Goal: Task Accomplishment & Management: Complete application form

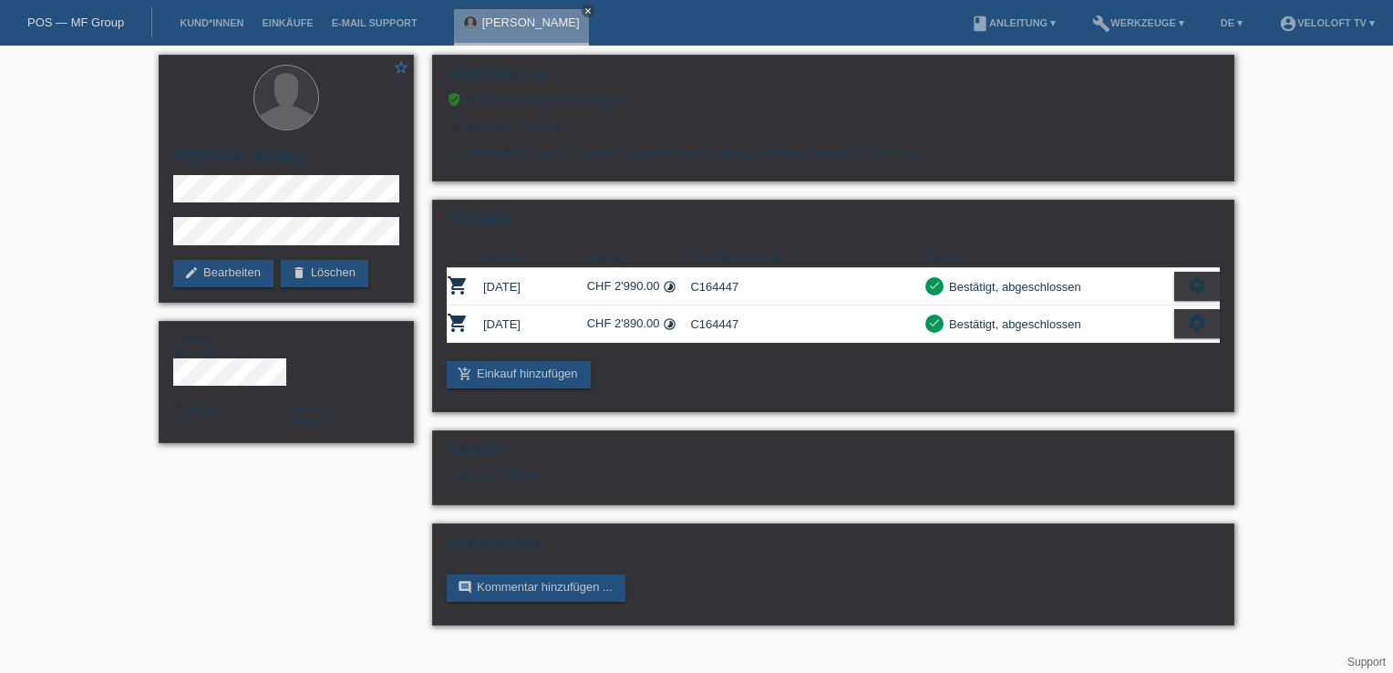
click at [582, 5] on link "close" at bounding box center [588, 11] width 13 height 13
click at [175, 24] on link "Kund*innen" at bounding box center [212, 22] width 82 height 11
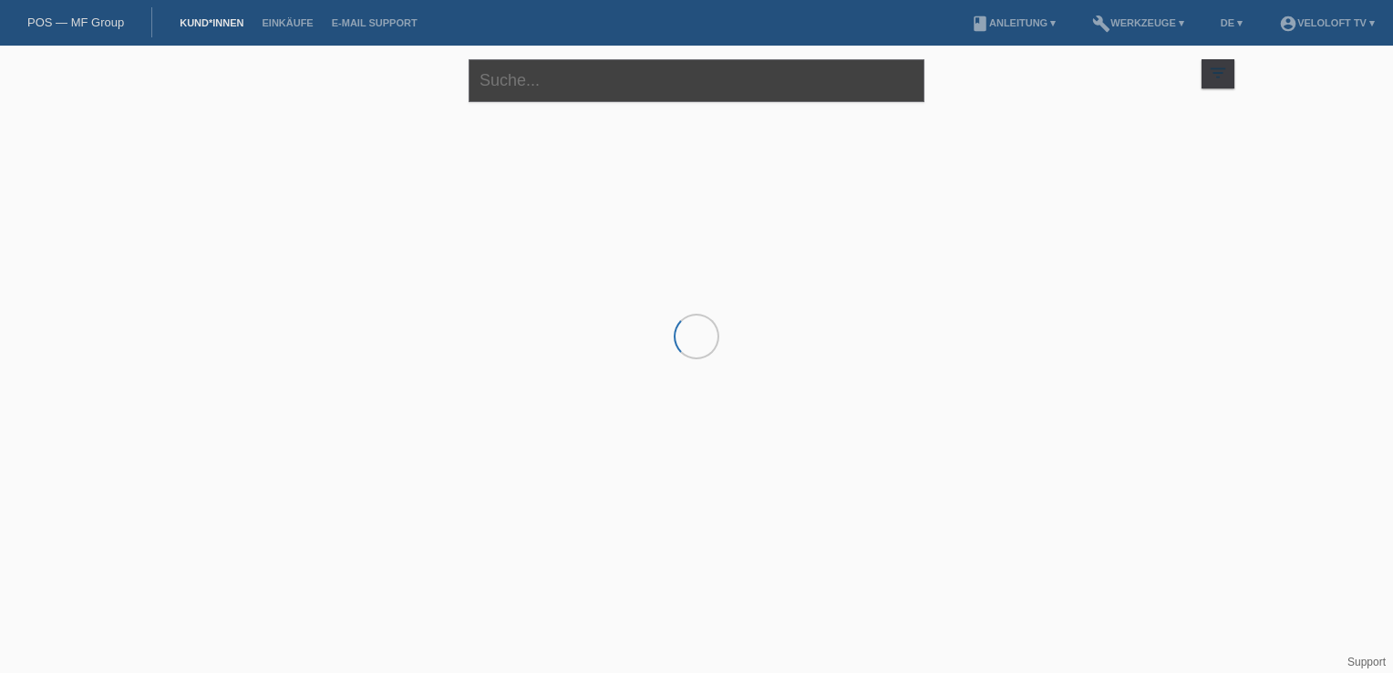
click at [574, 84] on input "text" at bounding box center [697, 80] width 456 height 43
paste input "Bigeddi"
type input "Nassim Bigeddi"
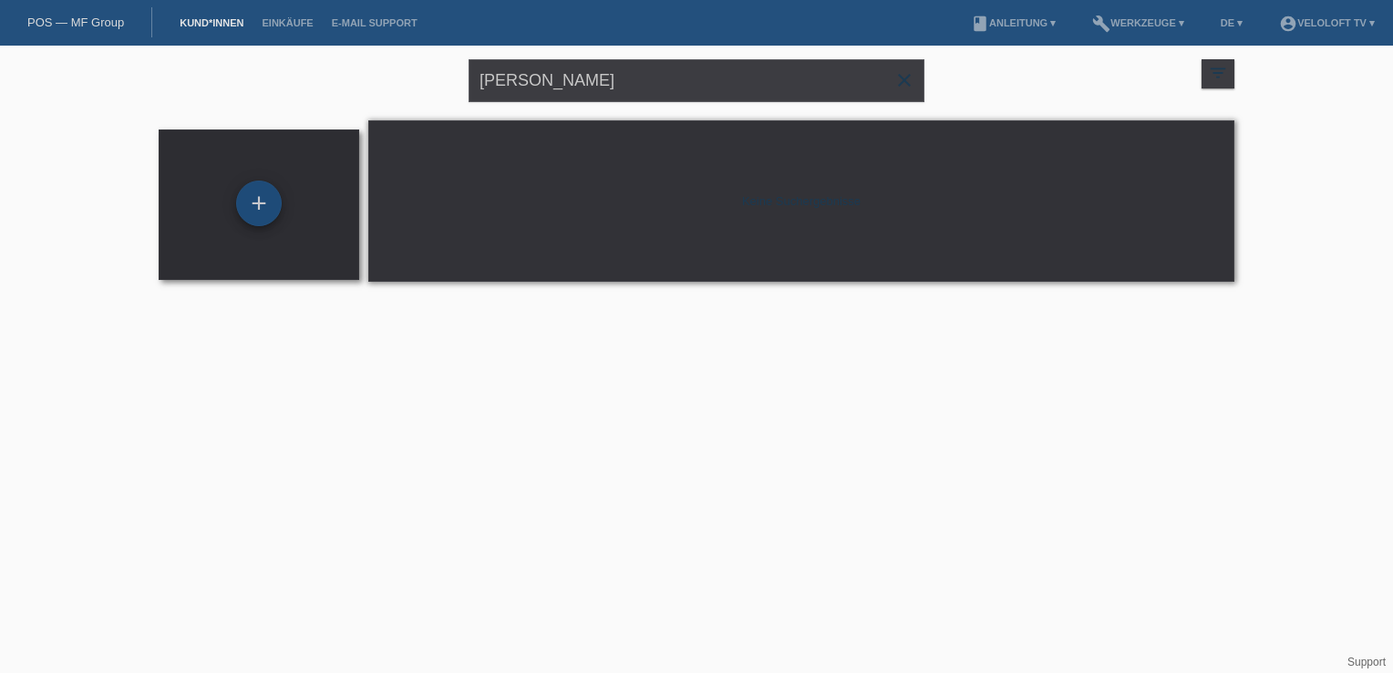
click at [254, 217] on div "+" at bounding box center [259, 204] width 46 height 46
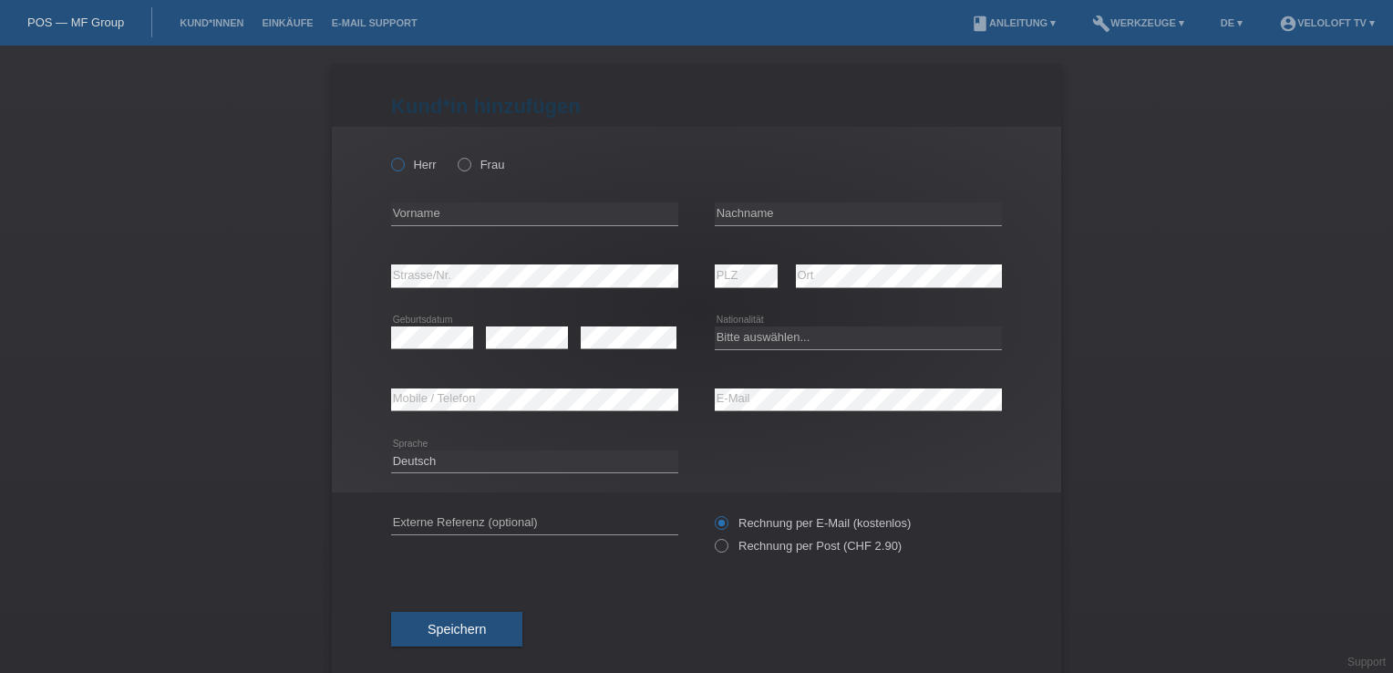
click at [389, 155] on icon at bounding box center [389, 155] width 0 height 0
click at [391, 169] on input "Herr" at bounding box center [397, 164] width 12 height 12
radio input "true"
click at [396, 207] on input "text" at bounding box center [534, 213] width 287 height 23
type input "Nassim"
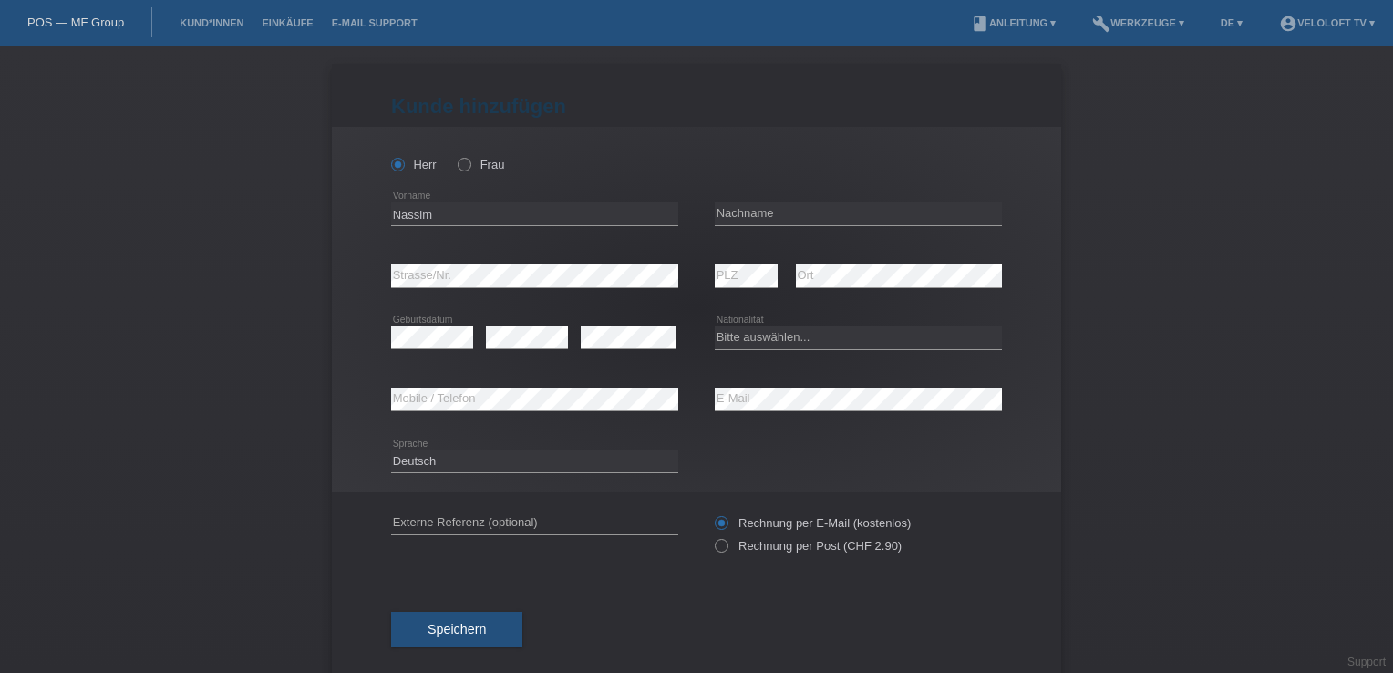
click at [763, 183] on div "error Nachname" at bounding box center [858, 214] width 287 height 62
click at [765, 209] on input "text" at bounding box center [858, 213] width 287 height 23
paste input "Bigeddi"
type input "Bigeddi"
click at [472, 387] on div "error Mobile / Telefon" at bounding box center [534, 400] width 287 height 62
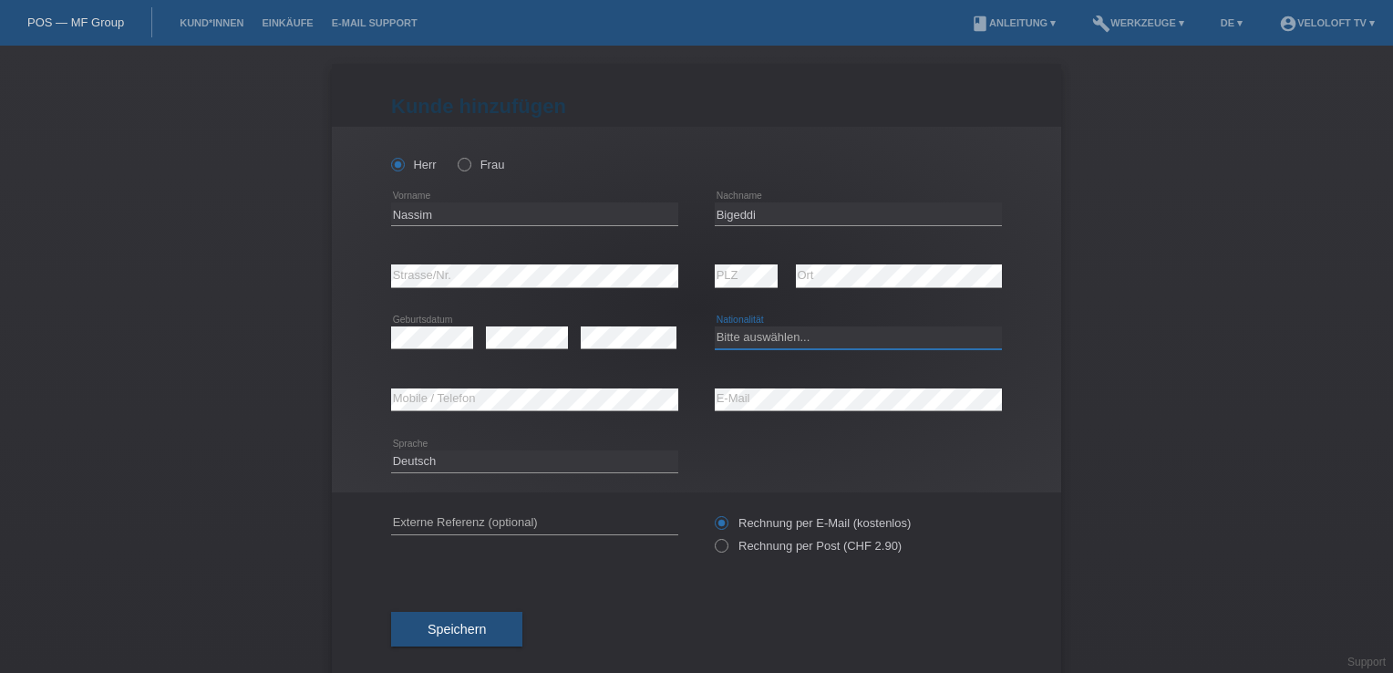
click at [759, 337] on select "Bitte auswählen... [GEOGRAPHIC_DATA] [GEOGRAPHIC_DATA] [GEOGRAPHIC_DATA] [GEOGR…" at bounding box center [858, 337] width 287 height 22
select select "CH"
click at [715, 326] on select "Bitte auswählen... [GEOGRAPHIC_DATA] [GEOGRAPHIC_DATA] [GEOGRAPHIC_DATA] [GEOGR…" at bounding box center [858, 337] width 287 height 22
click at [423, 348] on icon at bounding box center [432, 348] width 82 height 1
click at [605, 348] on icon at bounding box center [629, 348] width 96 height 1
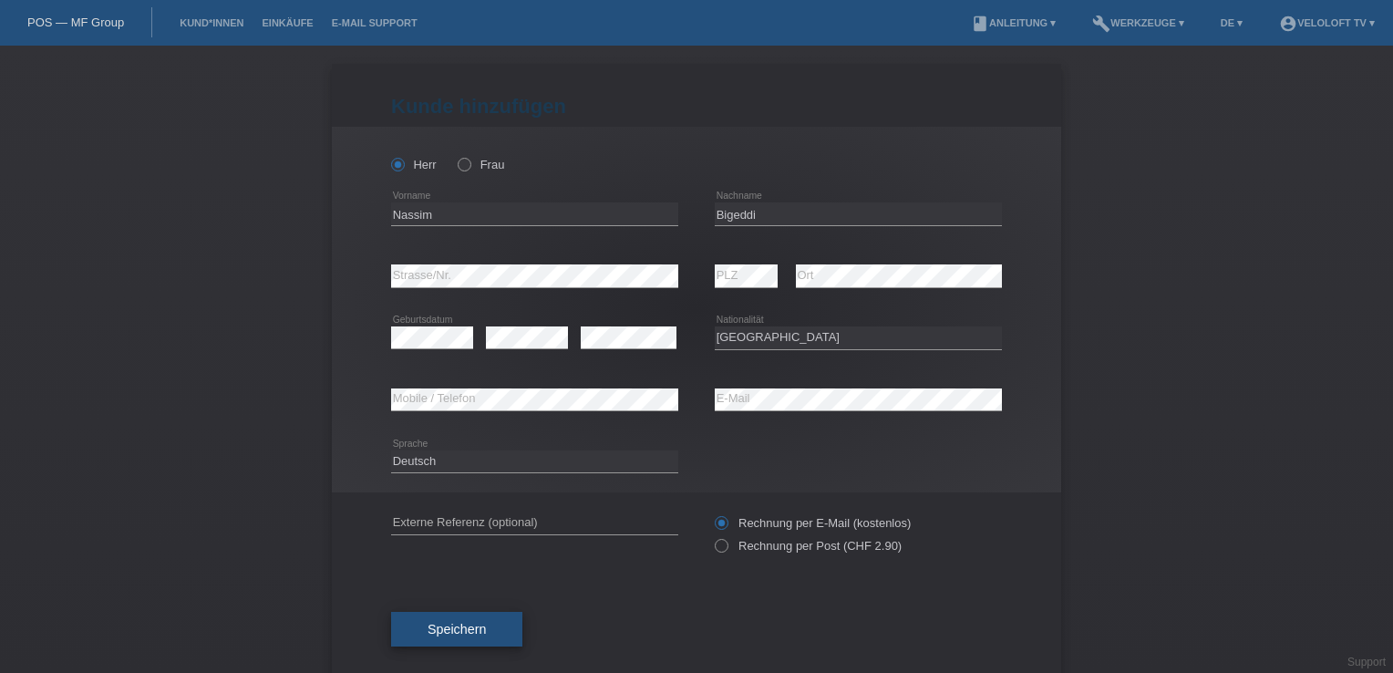
click at [434, 638] on button "Speichern" at bounding box center [456, 629] width 131 height 35
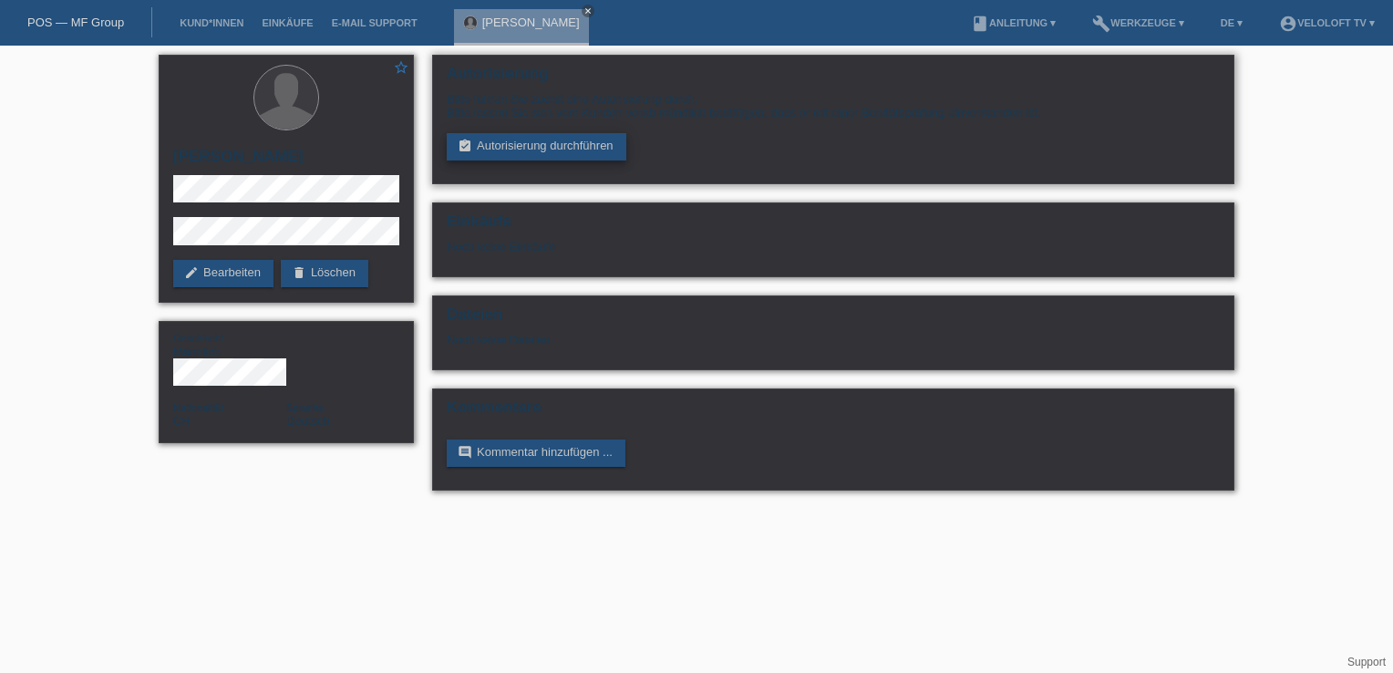
click at [528, 146] on link "assignment_turned_in Autorisierung durchführen" at bounding box center [537, 146] width 180 height 27
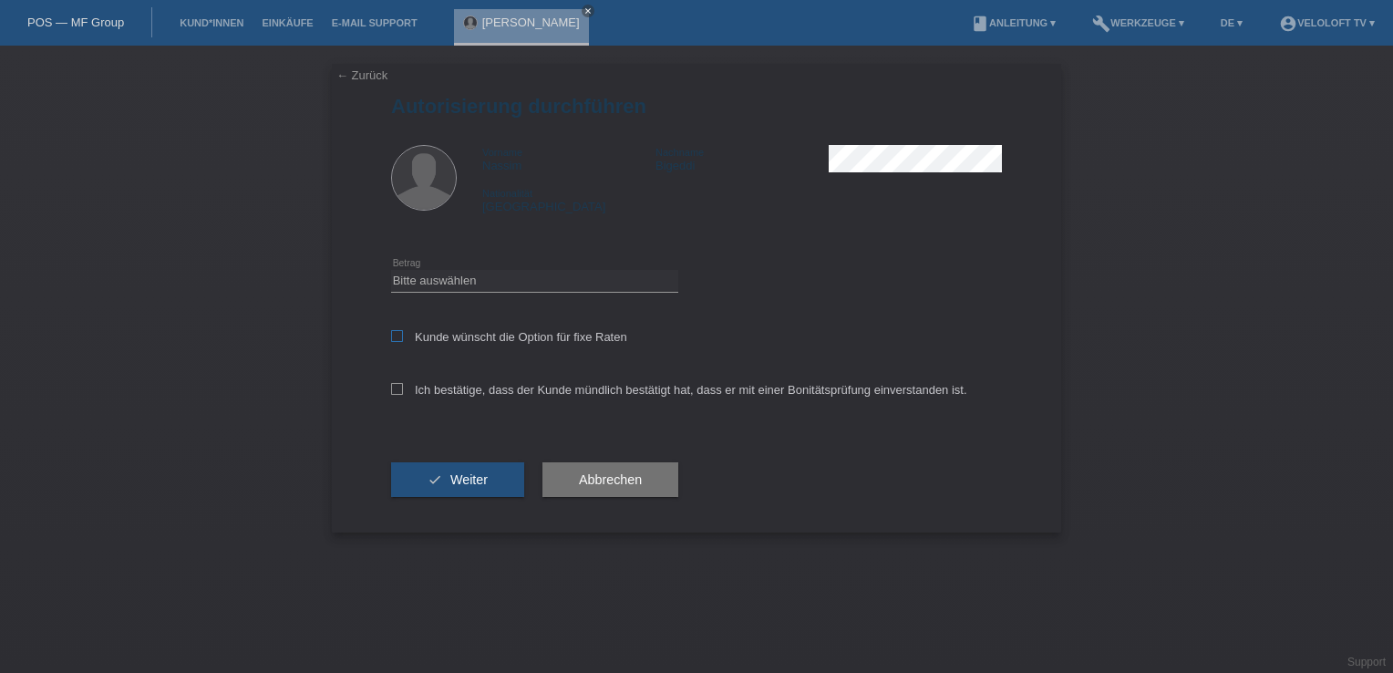
drag, startPoint x: 441, startPoint y: 352, endPoint x: 439, endPoint y: 333, distance: 19.3
click at [441, 351] on div "Kunde wünscht die Option für fixe Raten" at bounding box center [696, 338] width 611 height 53
click at [470, 254] on div "Bitte auswählen CHF 1.00 - CHF 499.00 CHF 500.00 - CHF 1'999.00 CHF 2'000.00 - …" at bounding box center [534, 281] width 287 height 62
drag, startPoint x: 460, startPoint y: 275, endPoint x: 461, endPoint y: 286, distance: 11.1
click at [460, 278] on select "Bitte auswählen CHF 1.00 - CHF 499.00 CHF 500.00 - CHF 1'999.00 CHF 2'000.00 - …" at bounding box center [534, 281] width 287 height 22
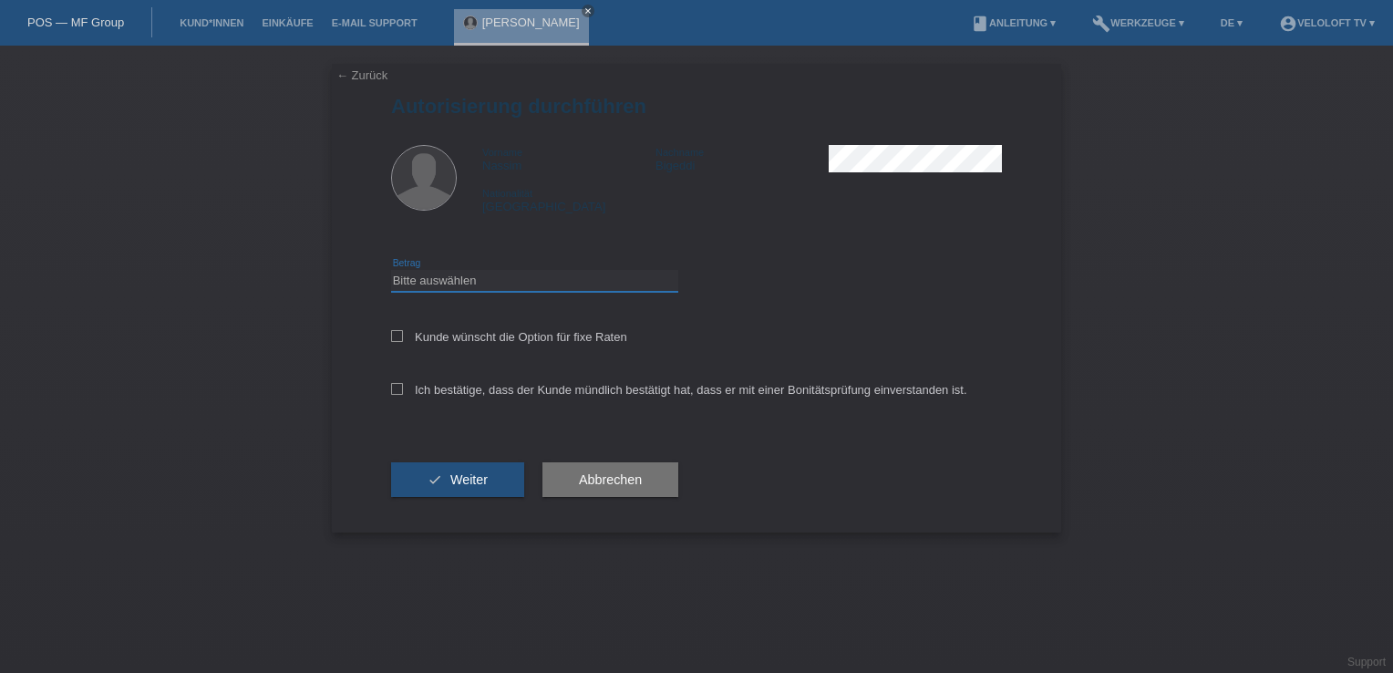
select select "3"
click at [391, 270] on select "Bitte auswählen CHF 1.00 - CHF 499.00 CHF 500.00 - CHF 1'999.00 CHF 2'000.00 - …" at bounding box center [534, 281] width 287 height 22
click at [401, 329] on div "Kunde wünscht die Option für fixe Raten" at bounding box center [696, 338] width 611 height 53
click at [398, 340] on icon at bounding box center [397, 336] width 12 height 12
click at [398, 340] on input "Kunde wünscht die Option für fixe Raten" at bounding box center [397, 336] width 12 height 12
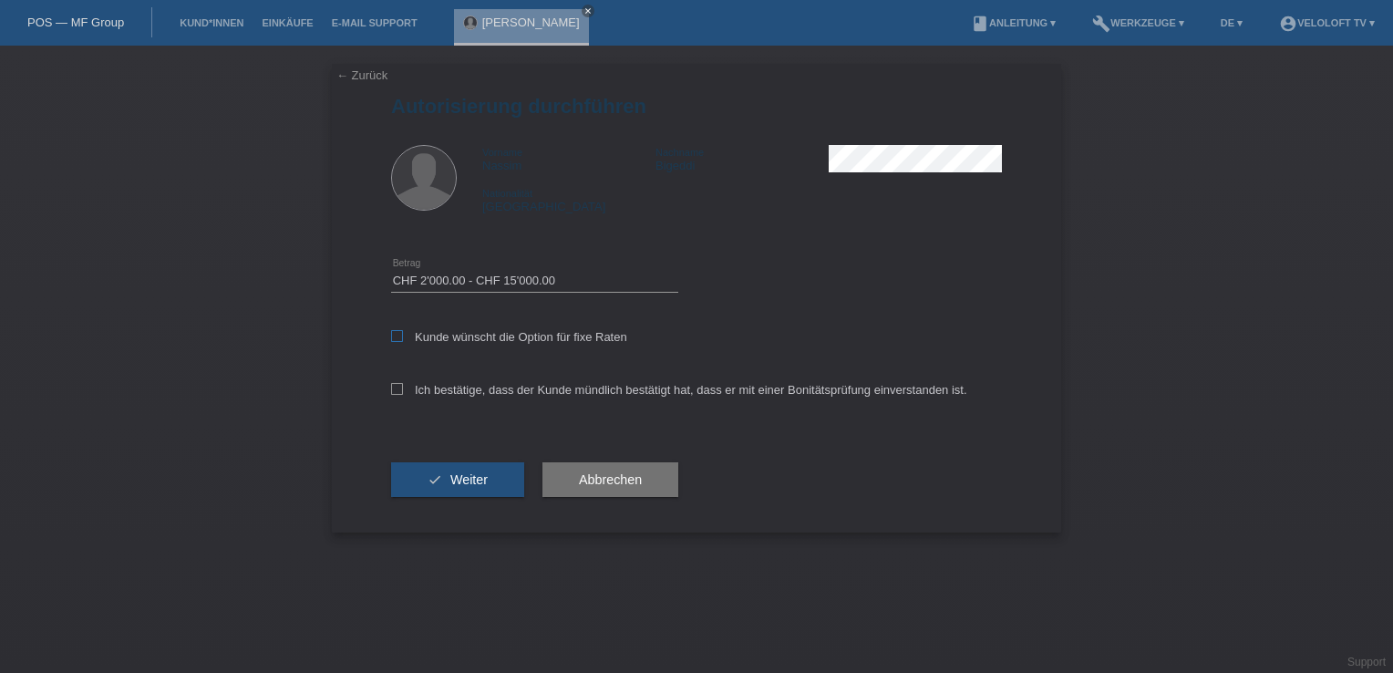
checkbox input "true"
click at [399, 389] on icon at bounding box center [397, 389] width 12 height 12
click at [399, 389] on input "Ich bestätige, dass der Kunde mündlich bestätigt hat, dass er mit einer Bonität…" at bounding box center [397, 389] width 12 height 12
checkbox input "true"
click at [451, 470] on button "check Weiter" at bounding box center [457, 479] width 133 height 35
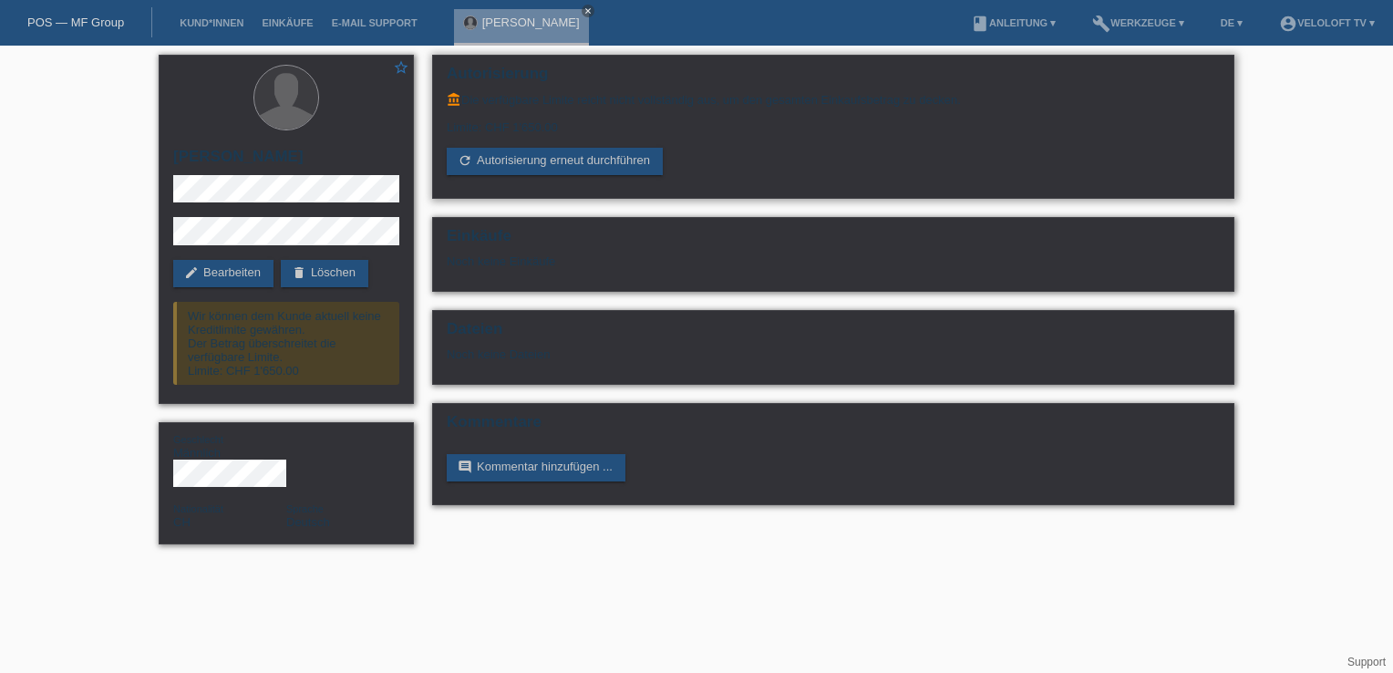
drag, startPoint x: 465, startPoint y: 97, endPoint x: 602, endPoint y: 130, distance: 140.9
click at [602, 130] on div "account_balance Die verfügbare Limite reicht nicht vollständig aus, um den gesa…" at bounding box center [833, 133] width 773 height 83
copy div "Die verfügbare Limite reicht nicht vollständig aus, um den gesamten Einkaufsbet…"
click at [747, 140] on div "account_balance Die verfügbare Limite reicht nicht vollständig aus, um den gesa…" at bounding box center [833, 133] width 773 height 83
drag, startPoint x: 466, startPoint y: 100, endPoint x: 966, endPoint y: 93, distance: 499.8
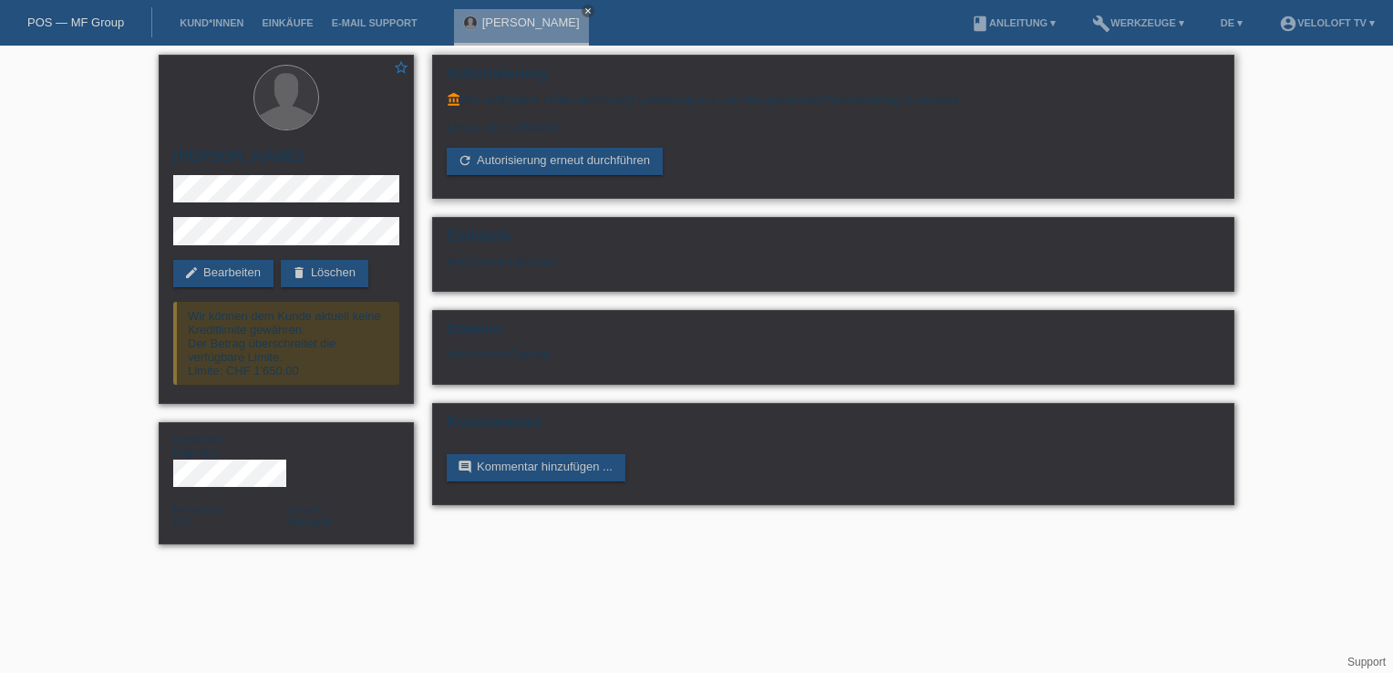
click at [966, 93] on div "account_balance Die verfügbare Limite reicht nicht vollständig aus, um den gesa…" at bounding box center [833, 99] width 773 height 15
click at [300, 370] on div "Wir können dem Kunde aktuell keine Kreditlimite gewähren. Der Betrag überschrei…" at bounding box center [286, 343] width 226 height 83
drag, startPoint x: 309, startPoint y: 369, endPoint x: 176, endPoint y: 312, distance: 145.0
click at [176, 312] on div "Wir können dem Kunde aktuell keine Kreditlimite gewähren. Der Betrag überschrei…" at bounding box center [286, 343] width 226 height 83
copy div "Wir können dem Kunde aktuell keine Kreditlimite gewähren. Der Betrag überschrei…"
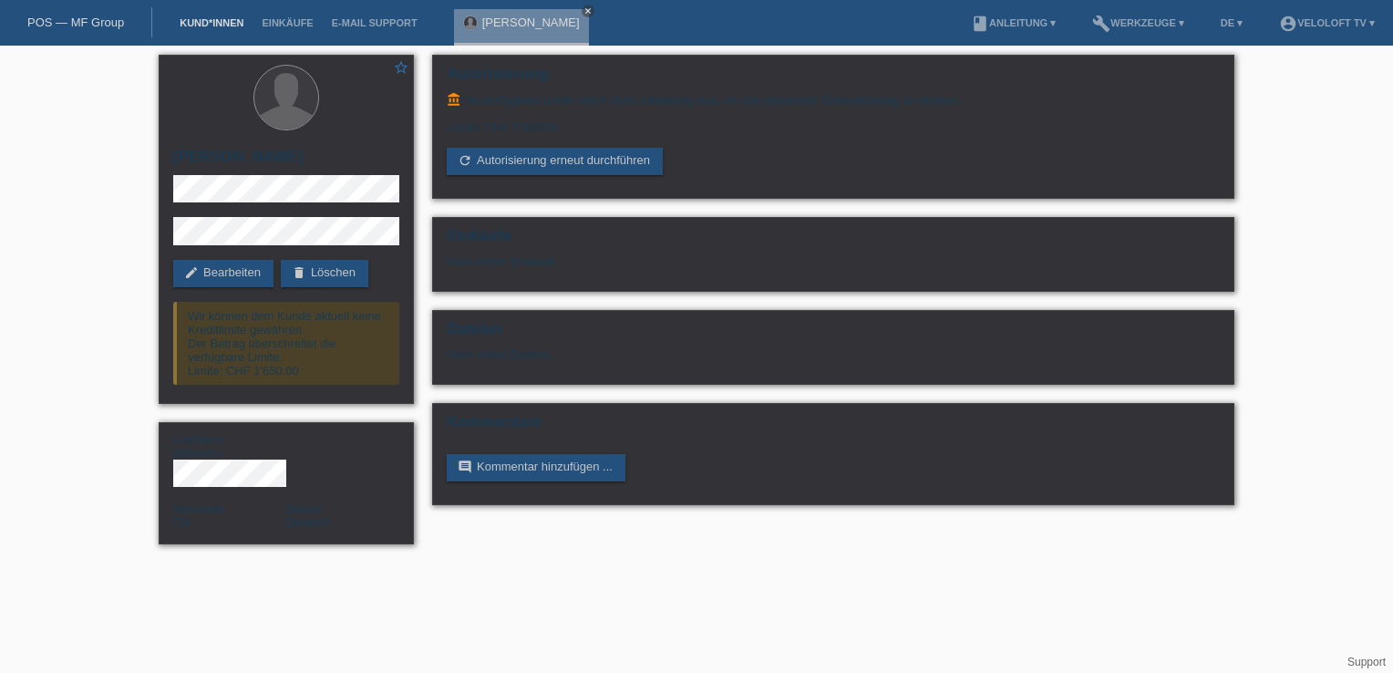
click at [207, 26] on link "Kund*innen" at bounding box center [212, 22] width 82 height 11
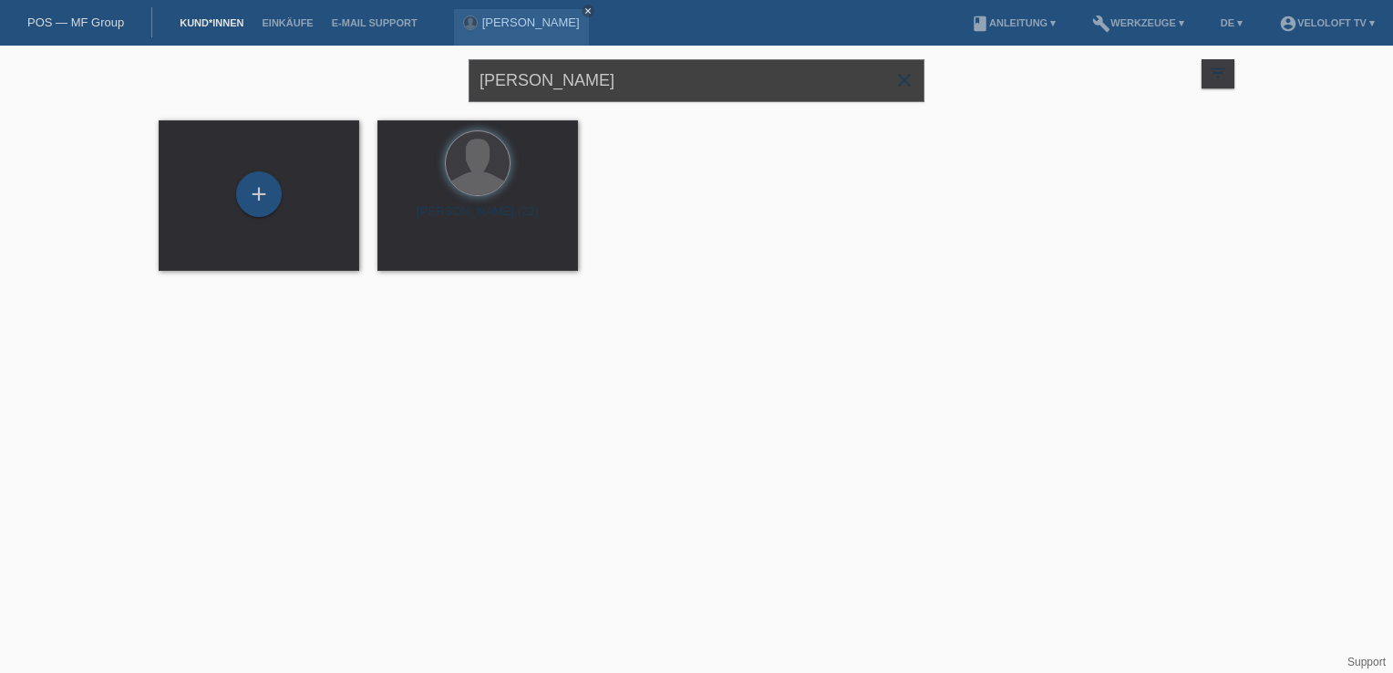
drag, startPoint x: 645, startPoint y: 83, endPoint x: 276, endPoint y: 107, distance: 369.2
click at [276, 107] on div "[PERSON_NAME] close filter_list view_module Alle Kund*innen anzeigen star Marki…" at bounding box center [697, 79] width 1094 height 66
paste input "[PERSON_NAME]"
paste input "Roh"
click at [710, 99] on input "[PERSON_NAME]" at bounding box center [697, 80] width 456 height 43
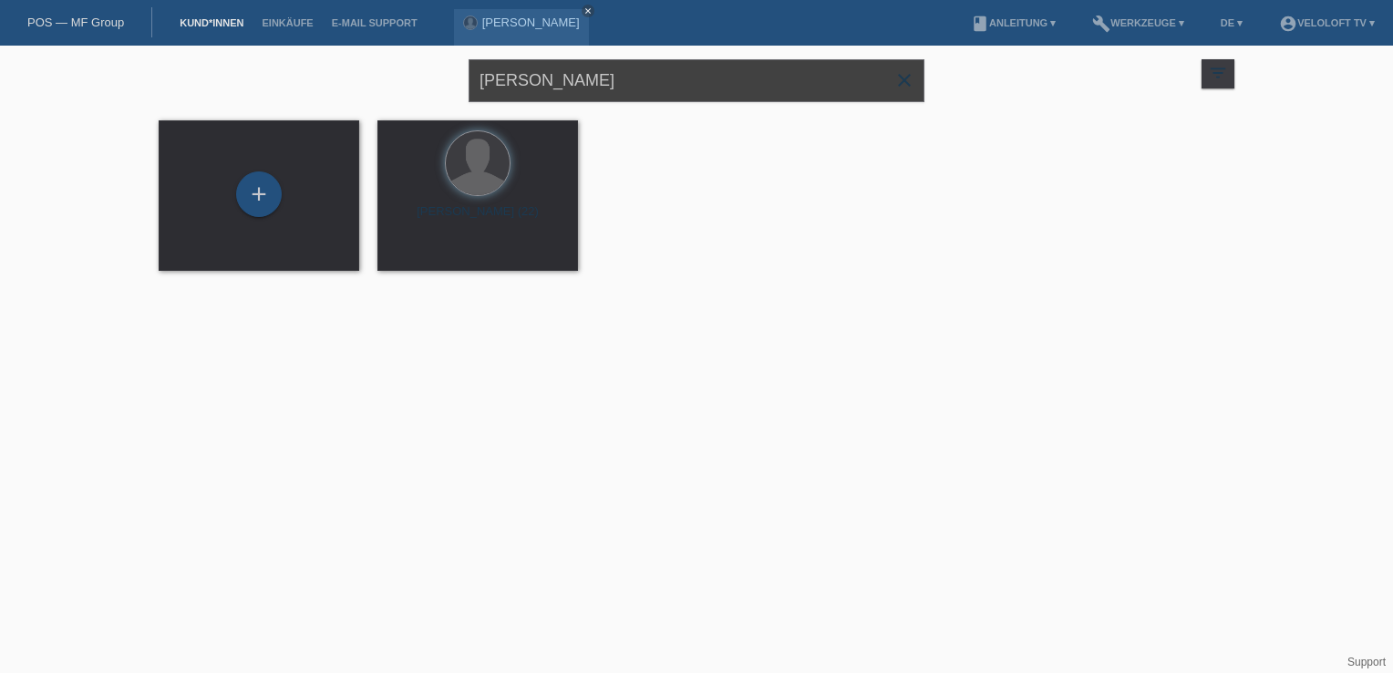
type input "[PERSON_NAME]"
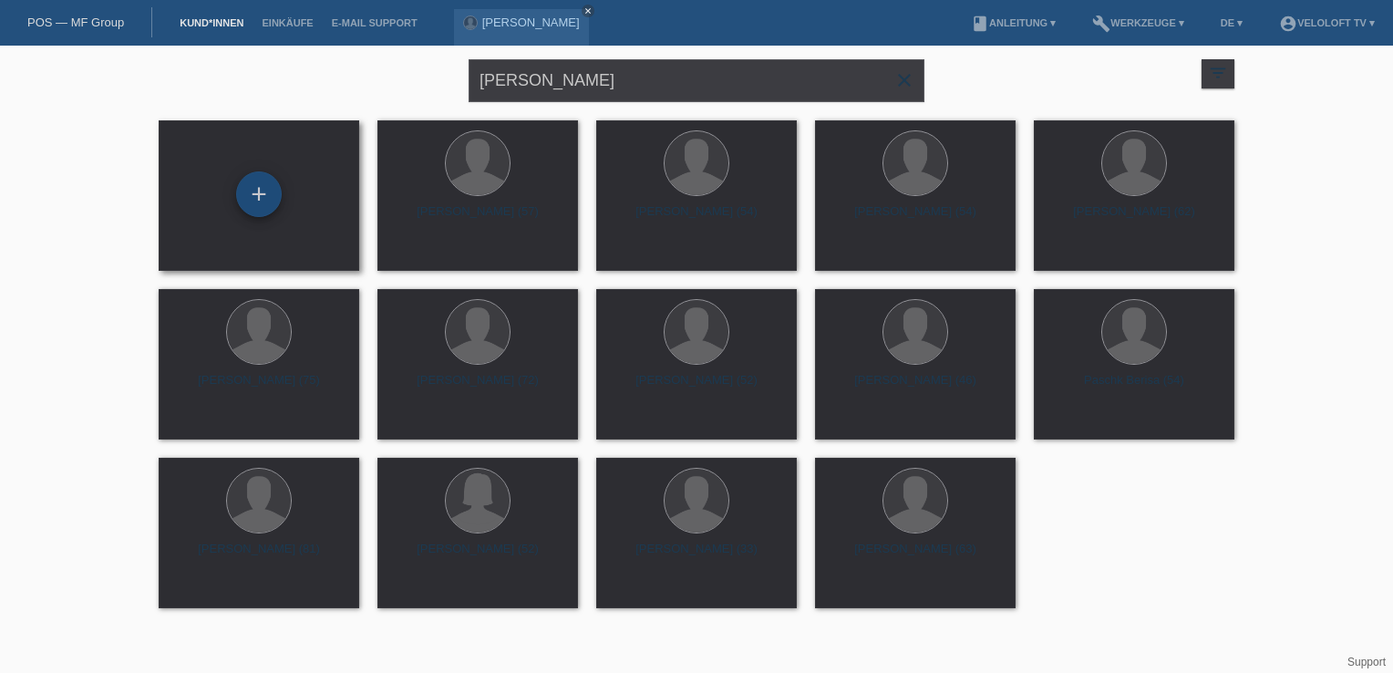
click at [249, 191] on div "+" at bounding box center [259, 194] width 46 height 46
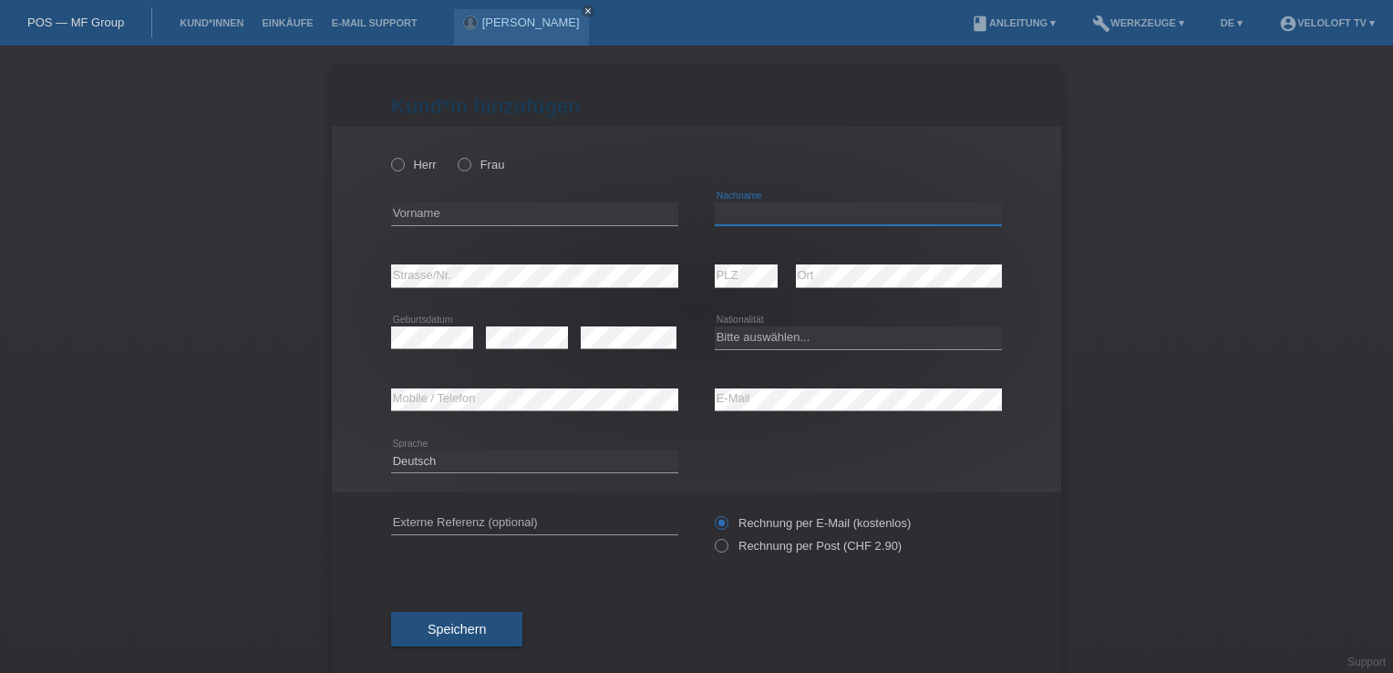
click at [734, 211] on input "text" at bounding box center [858, 213] width 287 height 23
paste input "Roh"
type input "Roh"
click at [405, 210] on input "text" at bounding box center [534, 213] width 287 height 23
paste input "[PERSON_NAME]"
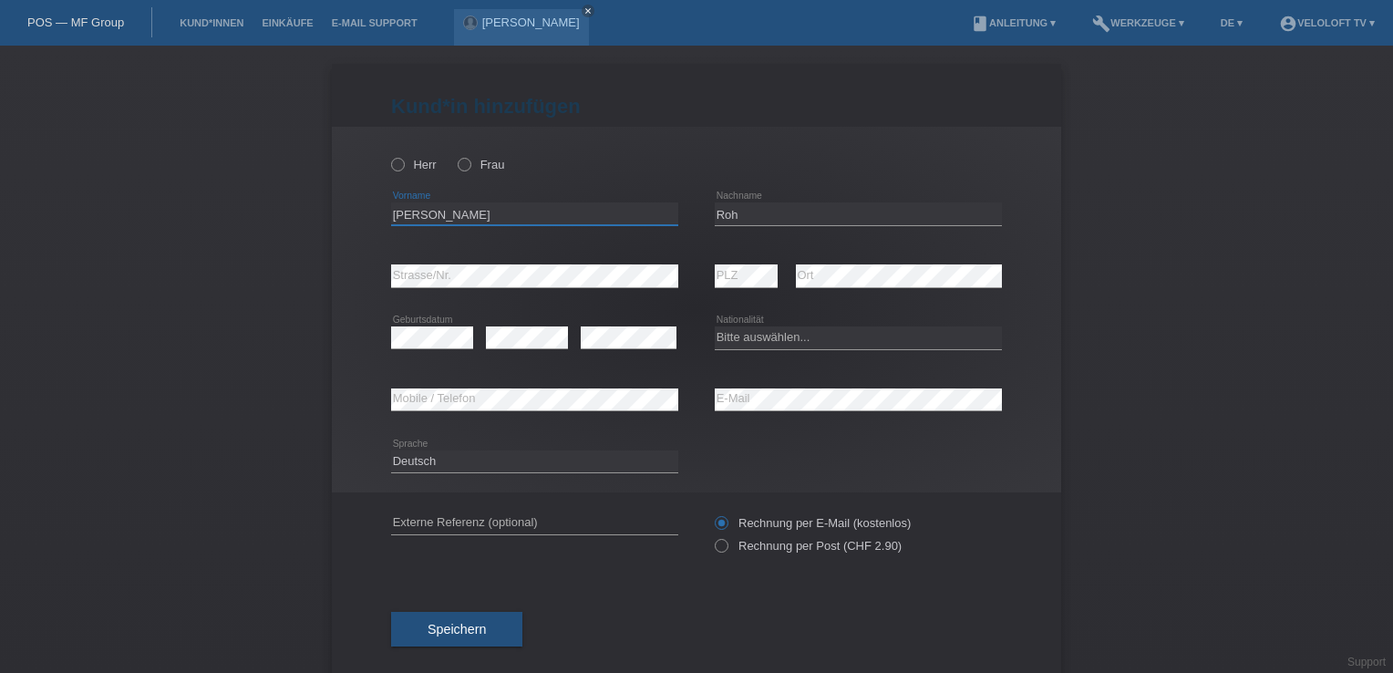
type input "[PERSON_NAME]"
click at [382, 159] on div "[PERSON_NAME] Frau [PERSON_NAME] error Vorname C" at bounding box center [697, 310] width 730 height 366
click at [389, 155] on icon at bounding box center [389, 155] width 0 height 0
click at [391, 168] on input "Herr" at bounding box center [397, 164] width 12 height 12
radio input "true"
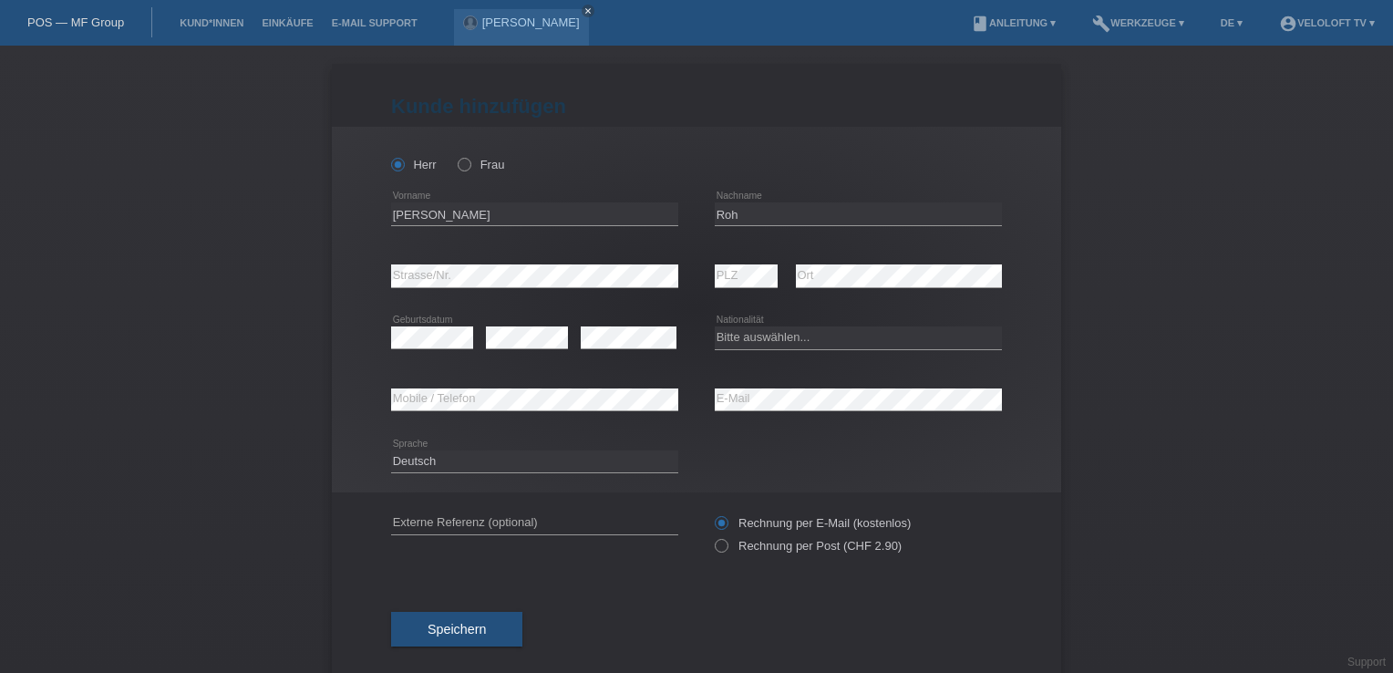
click at [755, 310] on div "Bitte auswählen... [GEOGRAPHIC_DATA] [GEOGRAPHIC_DATA] [GEOGRAPHIC_DATA] [GEOGR…" at bounding box center [858, 338] width 287 height 62
click at [752, 337] on select "Bitte auswählen... [GEOGRAPHIC_DATA] [GEOGRAPHIC_DATA] [GEOGRAPHIC_DATA] [GEOGR…" at bounding box center [858, 337] width 287 height 22
select select "CH"
click at [715, 326] on select "Bitte auswählen... [GEOGRAPHIC_DATA] [GEOGRAPHIC_DATA] [GEOGRAPHIC_DATA] [GEOGR…" at bounding box center [858, 337] width 287 height 22
click at [480, 631] on button "Speichern" at bounding box center [456, 629] width 131 height 35
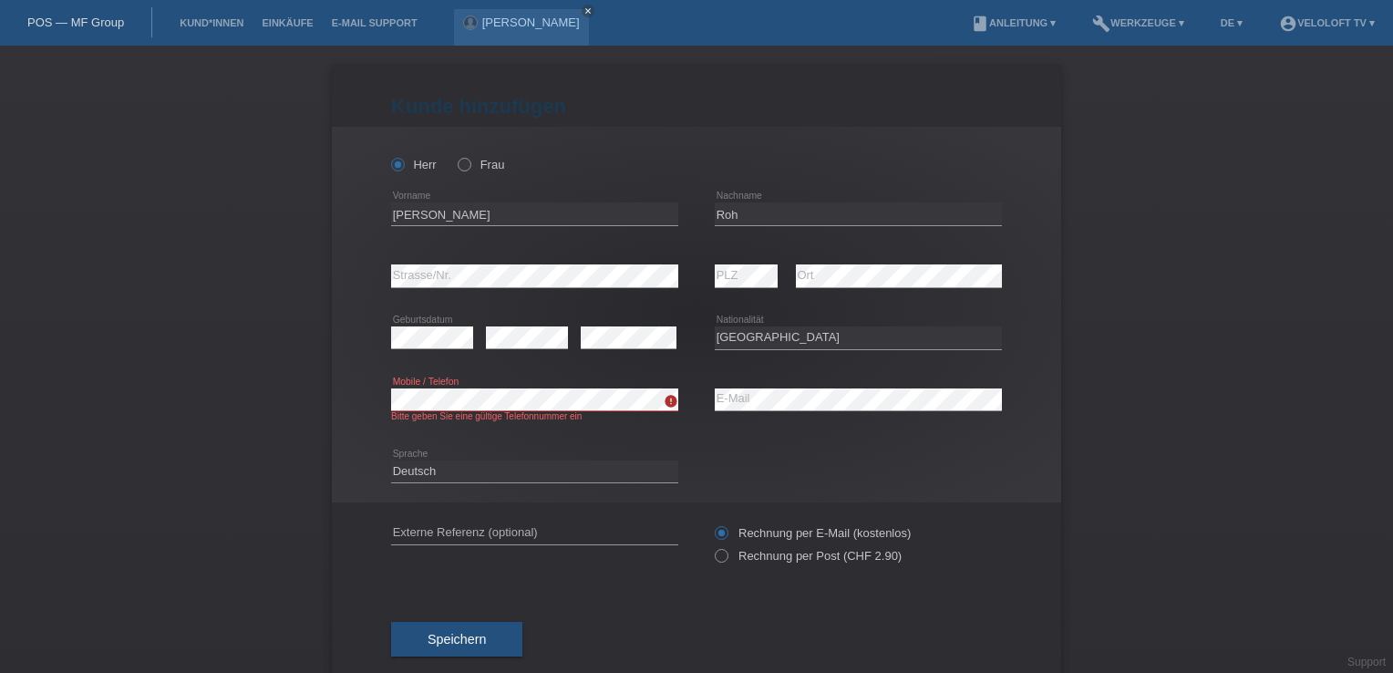
click at [303, 396] on div "Kund*in hinzufügen [PERSON_NAME] hinzufügen [PERSON_NAME] hinzufügen [PERSON_NA…" at bounding box center [696, 359] width 1393 height 627
click at [439, 658] on div "Speichern" at bounding box center [696, 639] width 611 height 106
click at [456, 637] on span "Speichern" at bounding box center [457, 639] width 58 height 15
